Goal: Navigation & Orientation: Go to known website

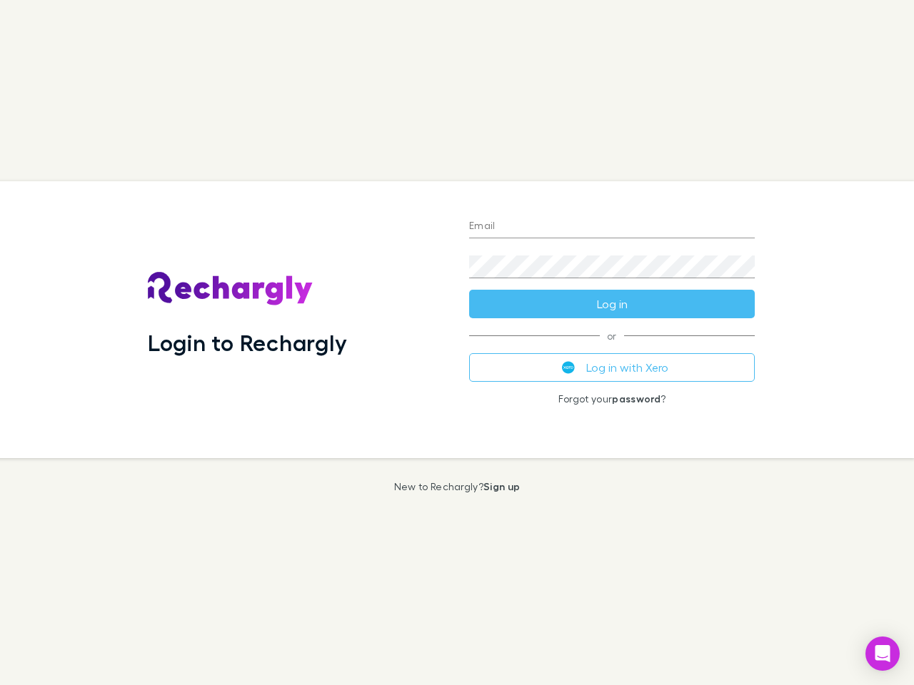
click at [457, 343] on div "Login to Rechargly" at bounding box center [296, 319] width 321 height 277
click at [612, 227] on input "Email" at bounding box center [612, 227] width 286 height 23
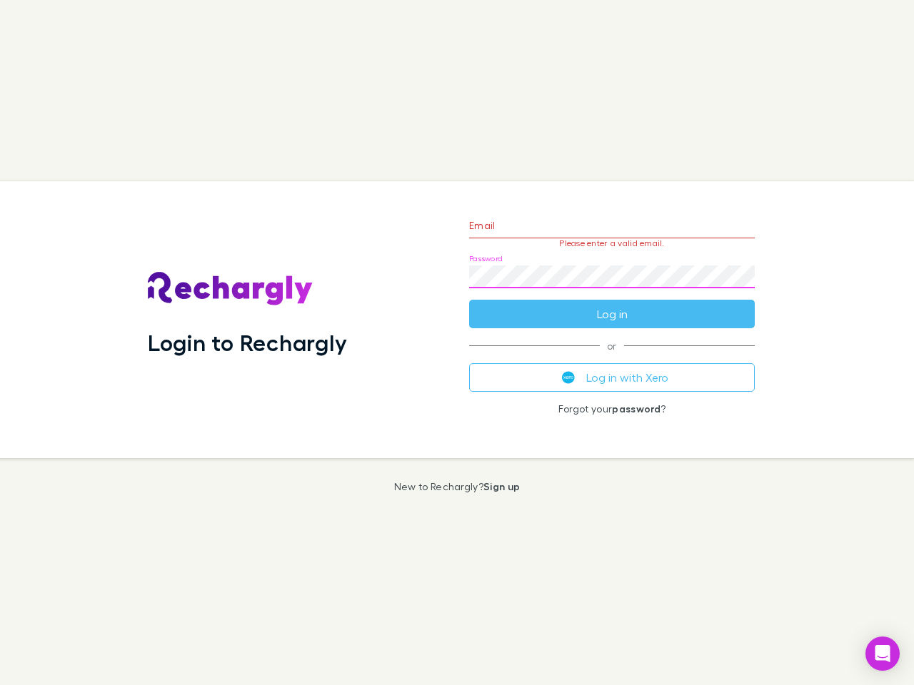
click at [612, 304] on form "Email Please enter a valid email. Password Log in" at bounding box center [612, 266] width 286 height 124
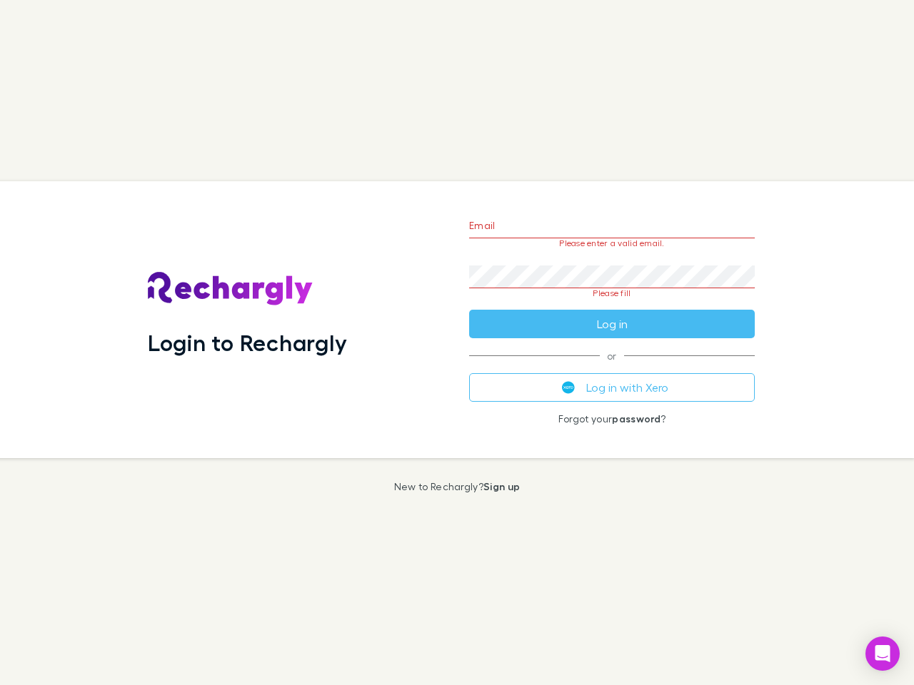
click at [612, 368] on div "Email Please enter a valid email. Password Please fill Log in or Log in with Xe…" at bounding box center [612, 319] width 308 height 277
click at [882, 654] on icon "Open Intercom Messenger" at bounding box center [882, 653] width 15 height 17
